Goal: Use online tool/utility: Utilize a website feature to perform a specific function

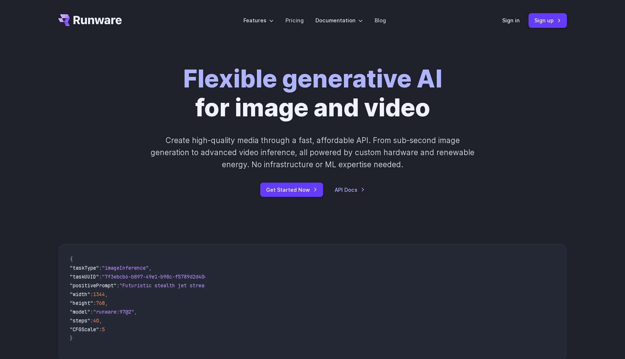
click at [512, 15] on div "Sign in Sign up" at bounding box center [535, 20] width 65 height 14
click at [512, 16] on link "Sign in" at bounding box center [512, 20] width 18 height 8
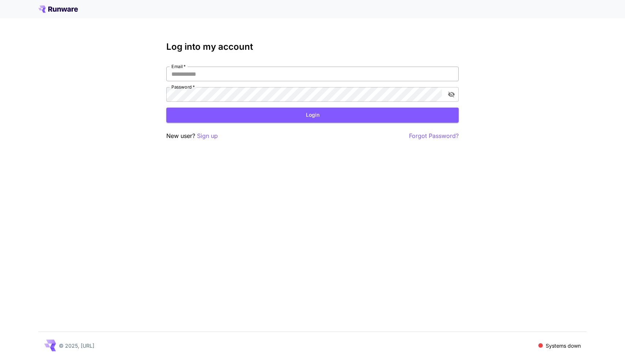
click at [342, 79] on input "Email   *" at bounding box center [312, 74] width 293 height 15
type input "**********"
click at [255, 117] on button "Login" at bounding box center [312, 115] width 293 height 15
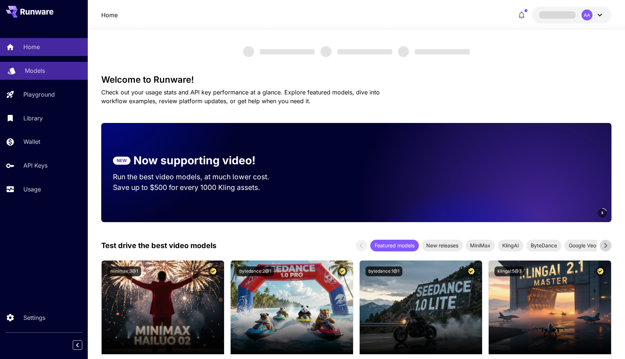
click at [60, 71] on div "Models" at bounding box center [53, 70] width 57 height 9
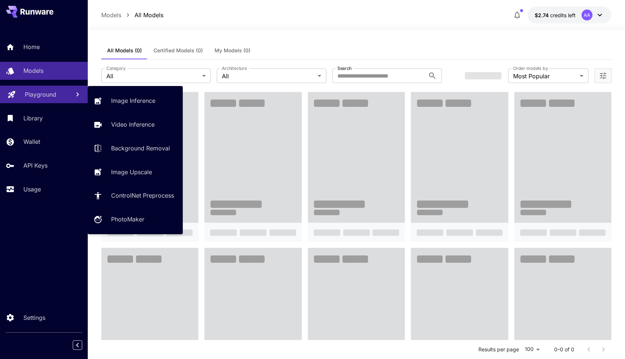
click at [56, 96] on div "Playground" at bounding box center [44, 94] width 39 height 9
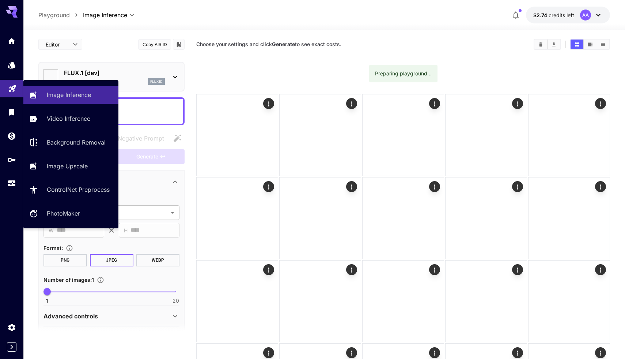
type input "**********"
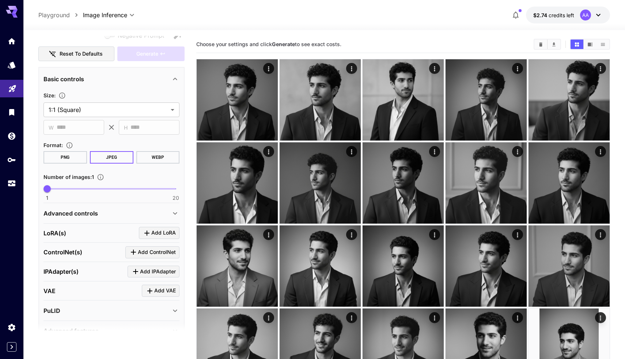
scroll to position [142, 0]
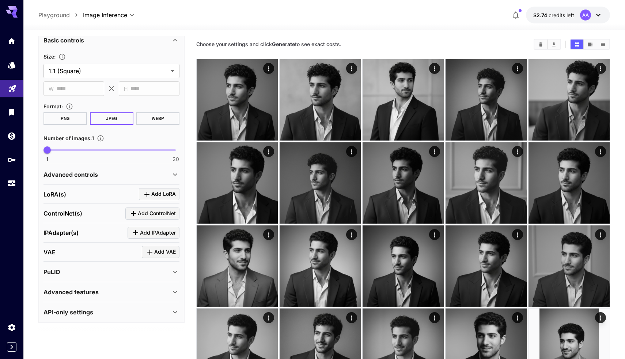
click at [129, 170] on div "Advanced controls" at bounding box center [107, 174] width 127 height 9
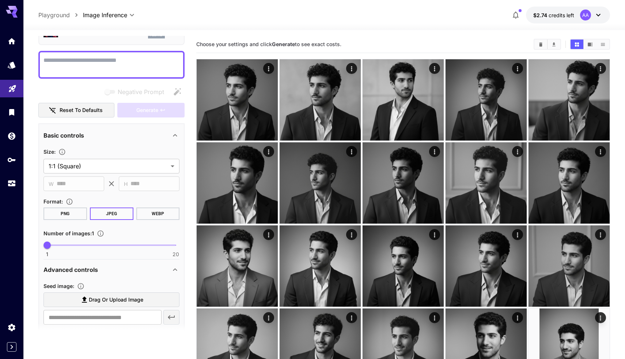
scroll to position [0, 0]
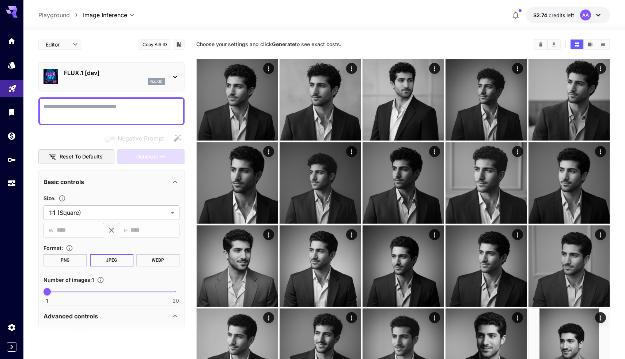
click at [95, 81] on div "flux1d" at bounding box center [114, 81] width 101 height 7
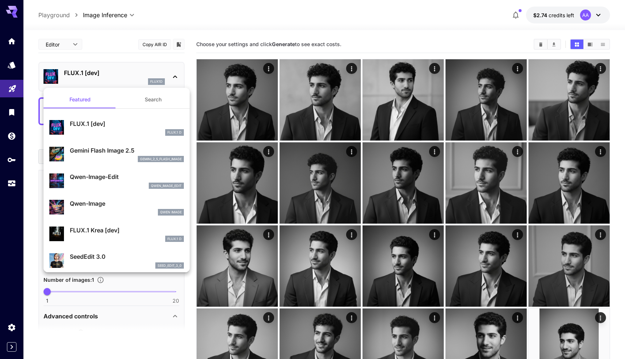
click at [109, 151] on p "Gemini Flash Image 2.5" at bounding box center [127, 150] width 114 height 9
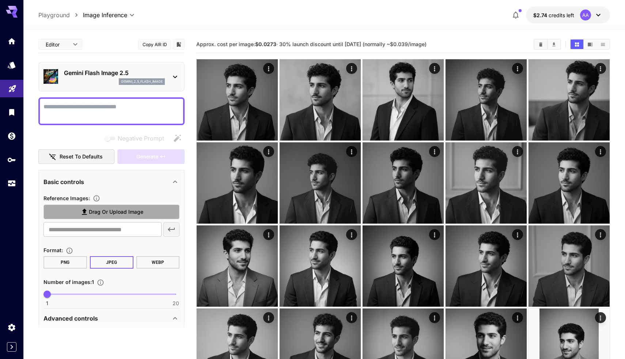
click at [101, 209] on span "Drag or upload image" at bounding box center [116, 211] width 54 height 9
click at [0, 0] on input "Drag or upload image" at bounding box center [0, 0] width 0 height 0
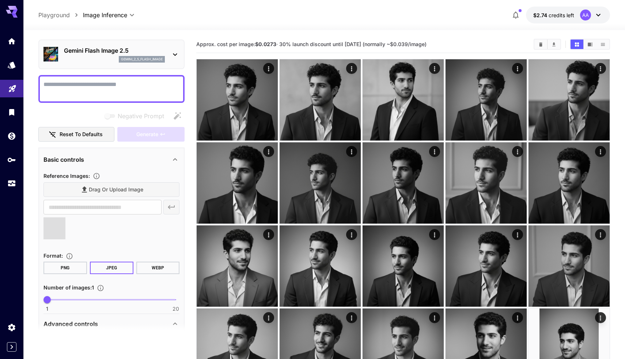
scroll to position [41, 0]
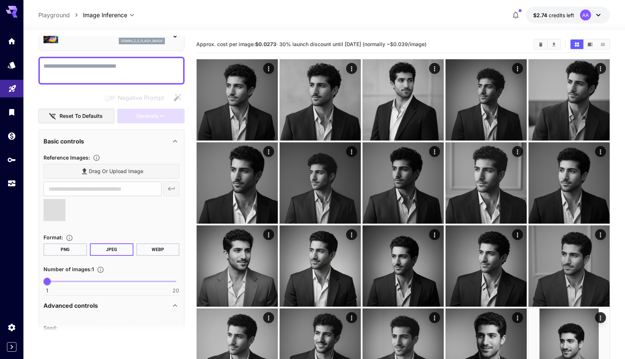
click at [104, 277] on span "1 20 1" at bounding box center [111, 281] width 129 height 11
type input "*"
drag, startPoint x: 101, startPoint y: 280, endPoint x: 59, endPoint y: 275, distance: 42.7
click at [59, 278] on span "3" at bounding box center [60, 281] width 7 height 7
click at [123, 60] on div at bounding box center [111, 71] width 146 height 28
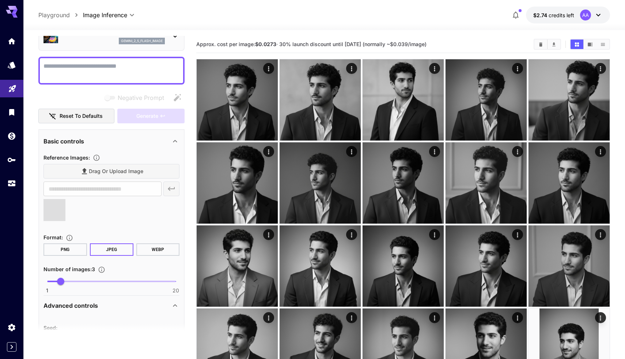
click at [123, 69] on textarea "Negative Prompt" at bounding box center [112, 71] width 136 height 18
paste textarea "**********"
type textarea "**********"
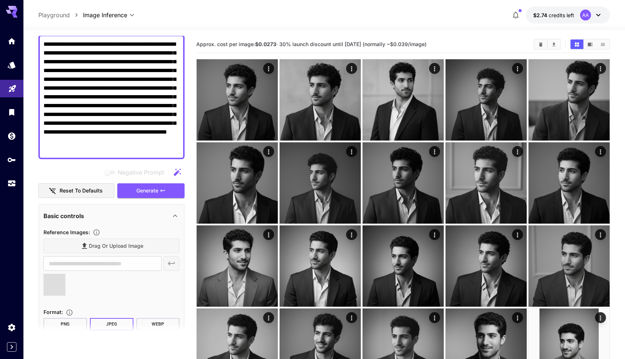
type input "**********"
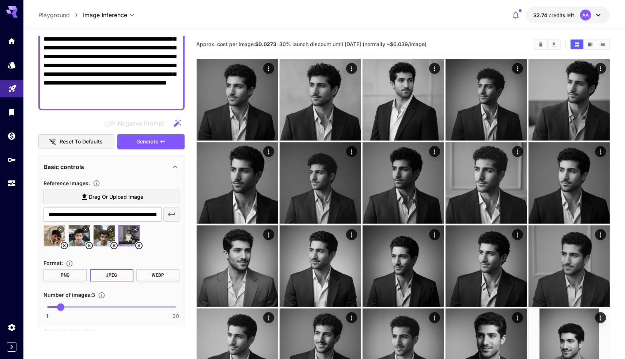
scroll to position [113, 0]
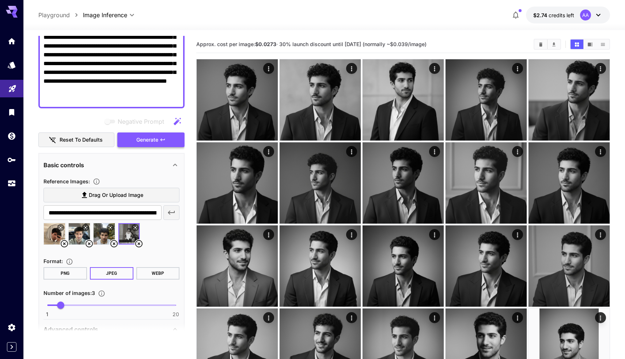
type textarea "**********"
click at [142, 142] on span "Generate" at bounding box center [147, 139] width 22 height 9
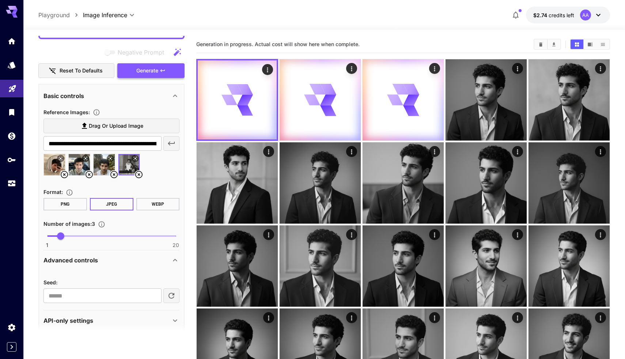
scroll to position [191, 0]
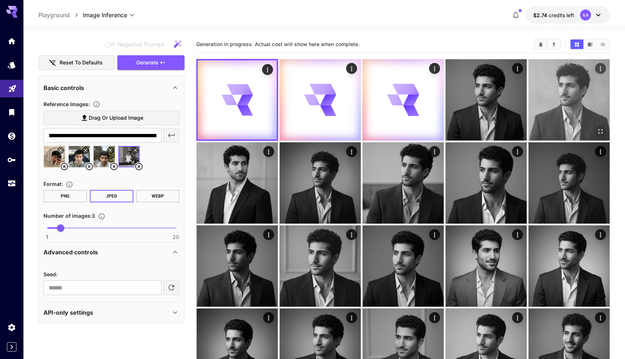
click at [599, 128] on icon "Open in fullscreen" at bounding box center [600, 131] width 7 height 7
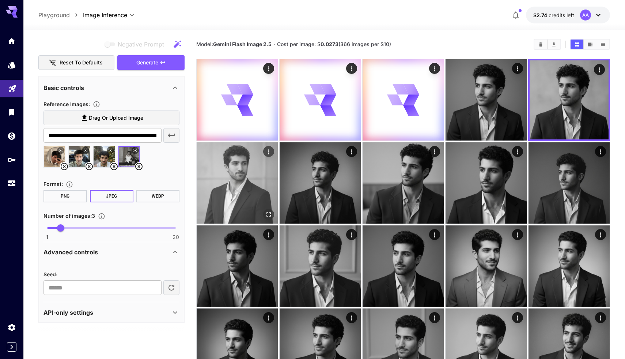
click at [267, 211] on icon "Open in fullscreen" at bounding box center [268, 214] width 7 height 7
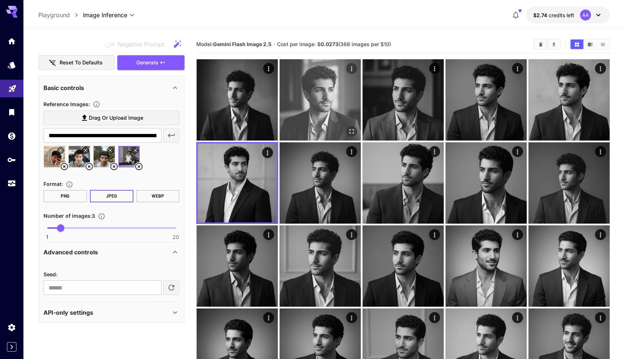
click at [352, 132] on icon "Open in fullscreen" at bounding box center [351, 131] width 7 height 7
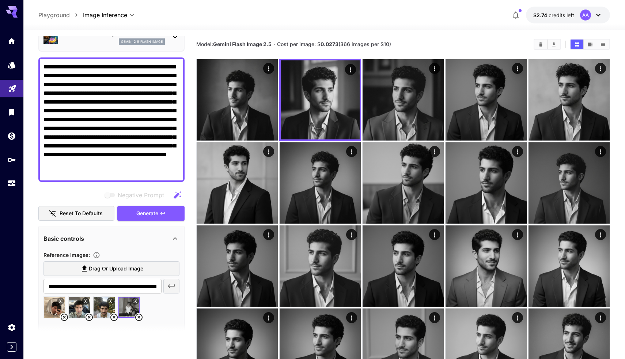
scroll to position [39, 0]
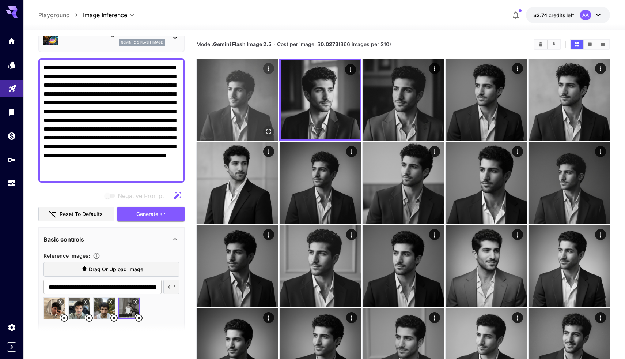
click at [266, 131] on icon "Open in fullscreen" at bounding box center [268, 131] width 7 height 7
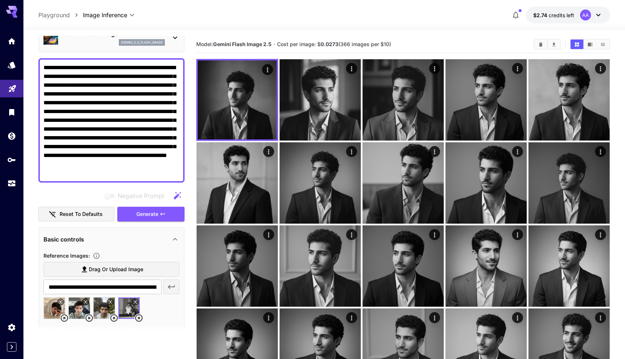
click at [135, 222] on div "**********" at bounding box center [111, 236] width 146 height 478
click at [135, 221] on button "Generate" at bounding box center [150, 214] width 67 height 15
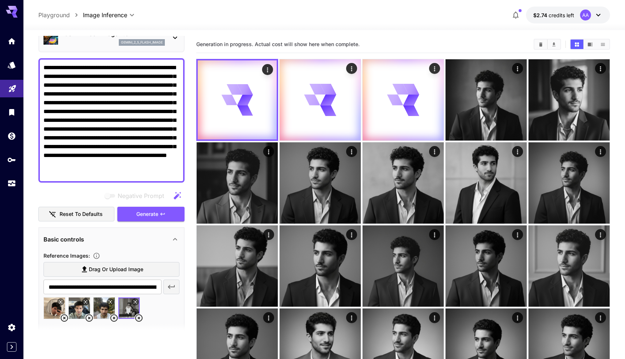
scroll to position [0, 0]
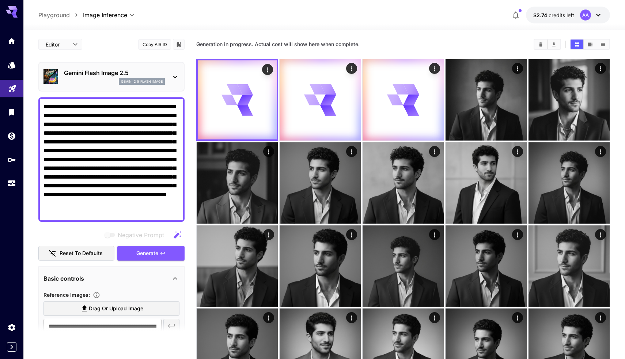
click at [113, 75] on p "Gemini Flash Image 2.5" at bounding box center [114, 72] width 101 height 9
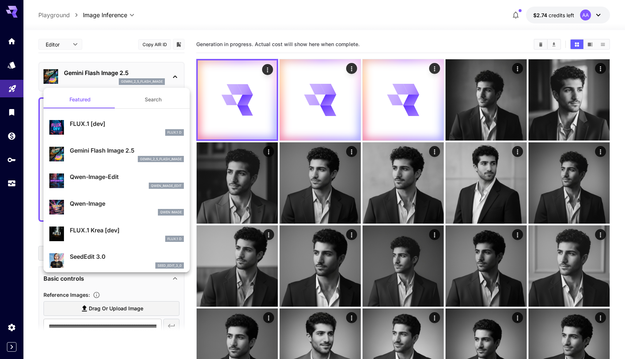
click at [113, 75] on div at bounding box center [312, 179] width 625 height 359
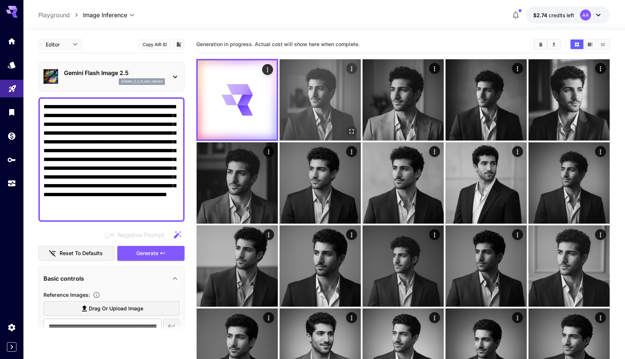
click at [305, 98] on img at bounding box center [320, 99] width 81 height 81
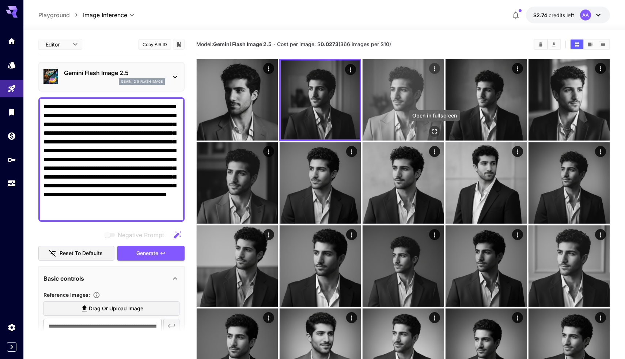
click at [434, 133] on icon "Open in fullscreen" at bounding box center [434, 131] width 7 height 7
